Goal: Book appointment/travel/reservation

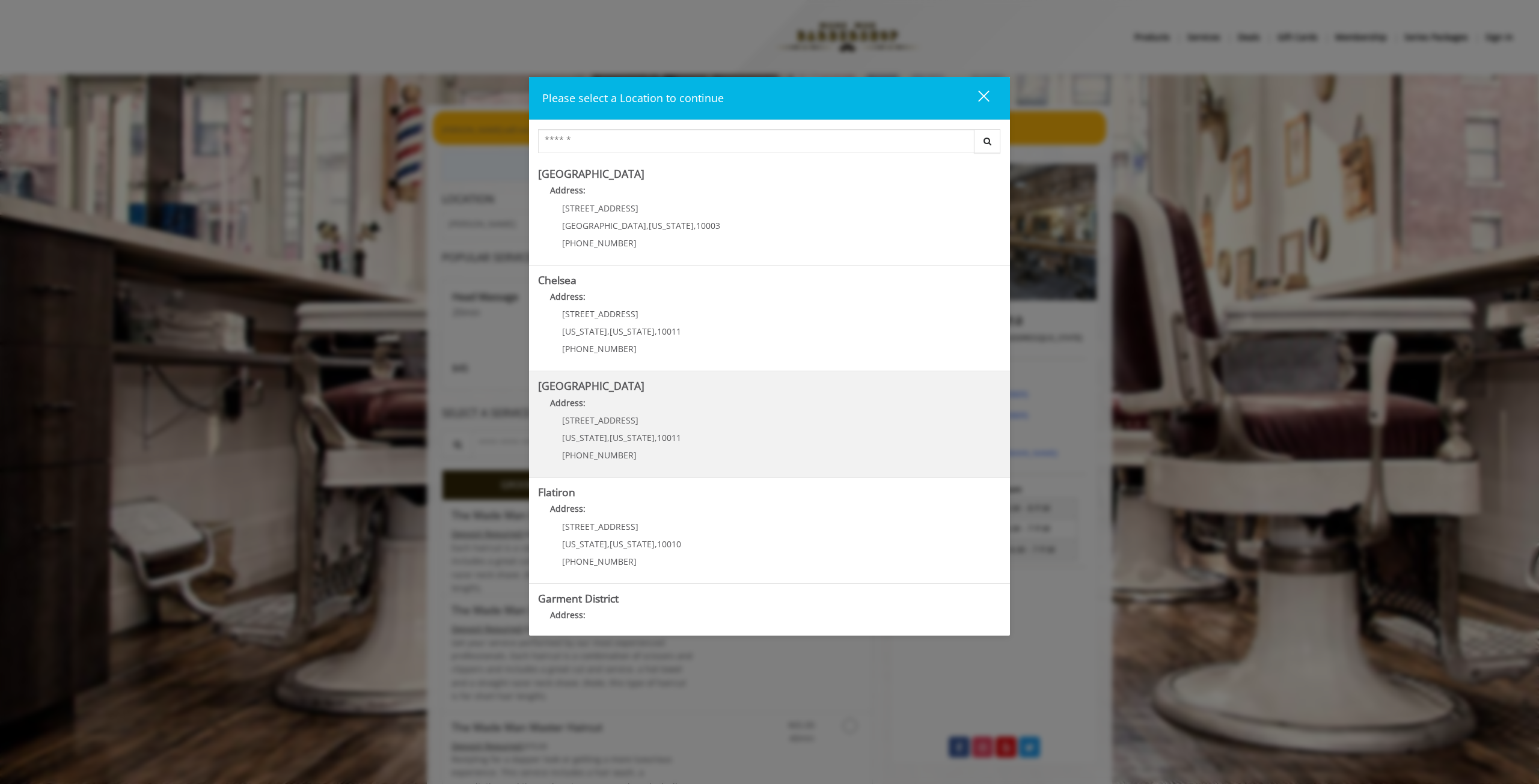
click at [662, 420] on p "267 W 15th St" at bounding box center [621, 421] width 119 height 9
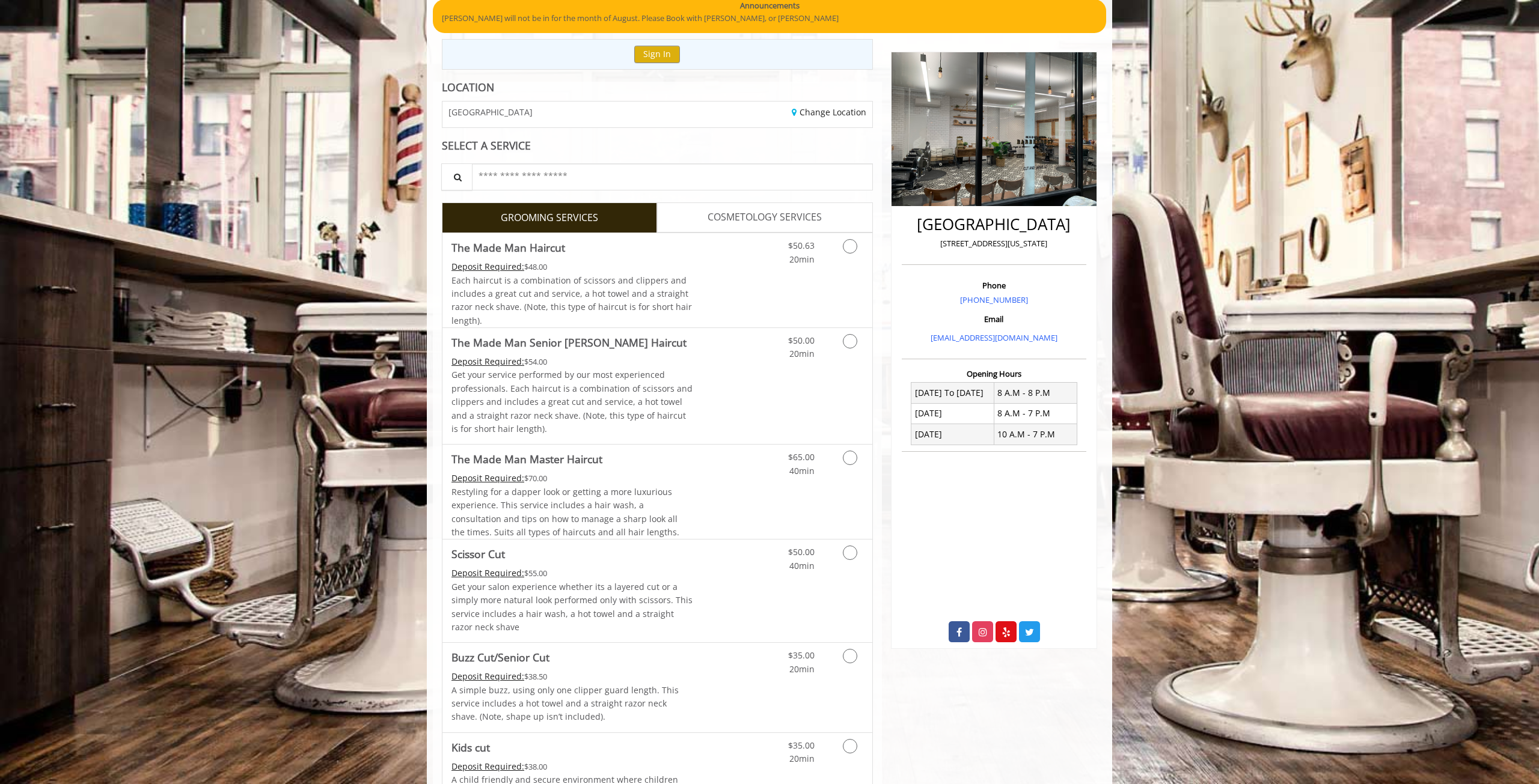
scroll to position [173, 0]
